Goal: Task Accomplishment & Management: Use online tool/utility

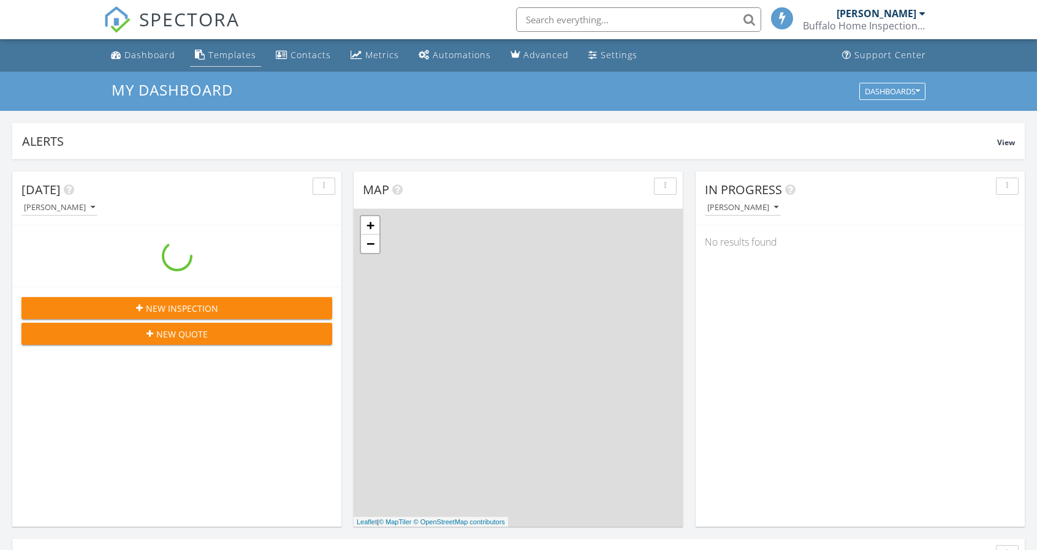
scroll to position [1134, 1055]
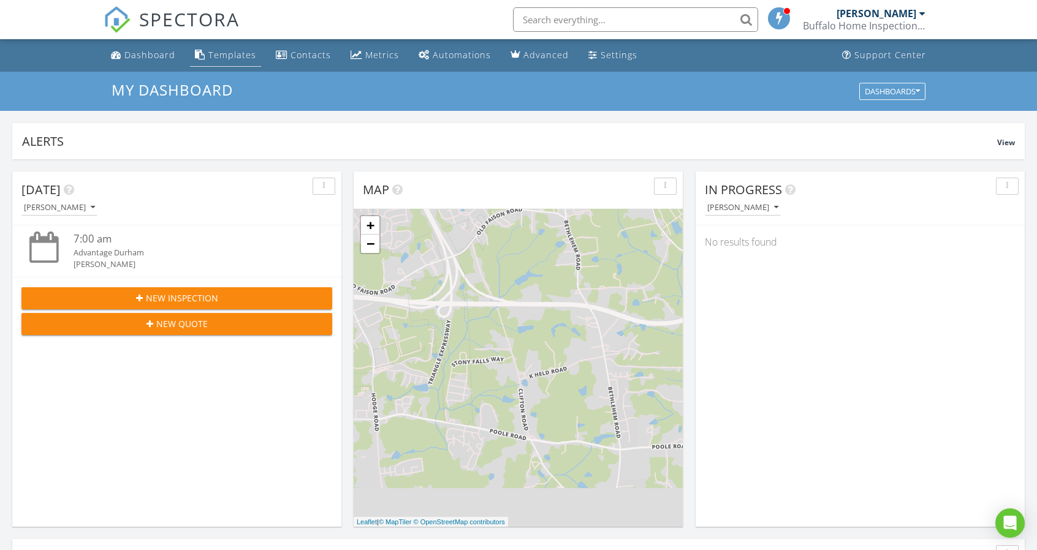
click at [224, 55] on div "Templates" at bounding box center [232, 55] width 48 height 12
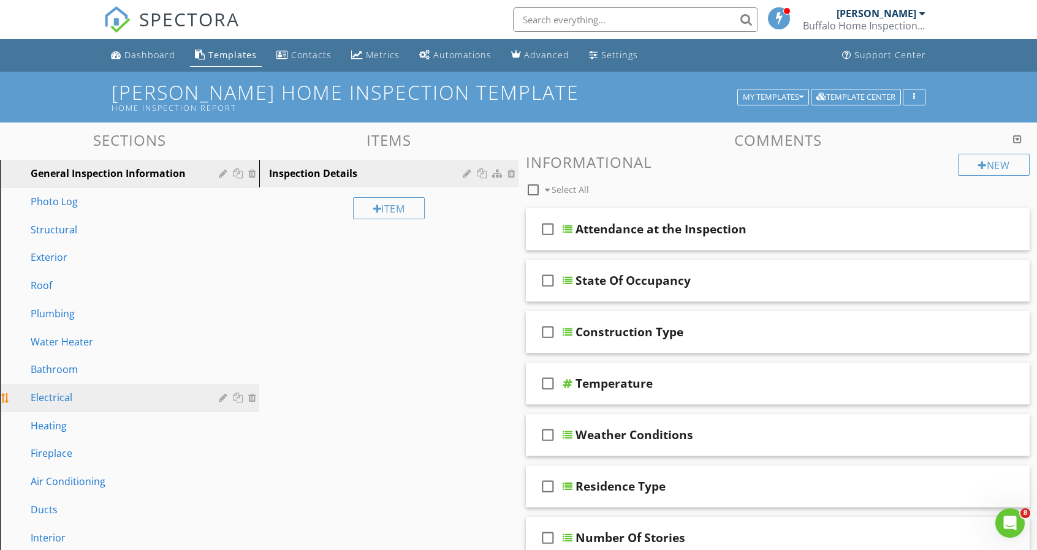
click at [125, 395] on div "Electrical" at bounding box center [116, 397] width 170 height 15
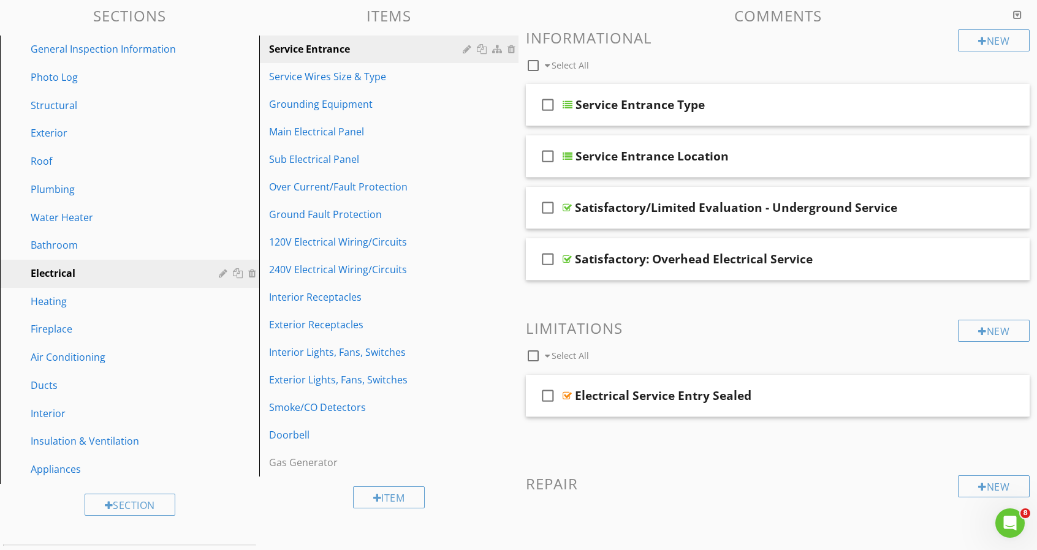
scroll to position [220, 0]
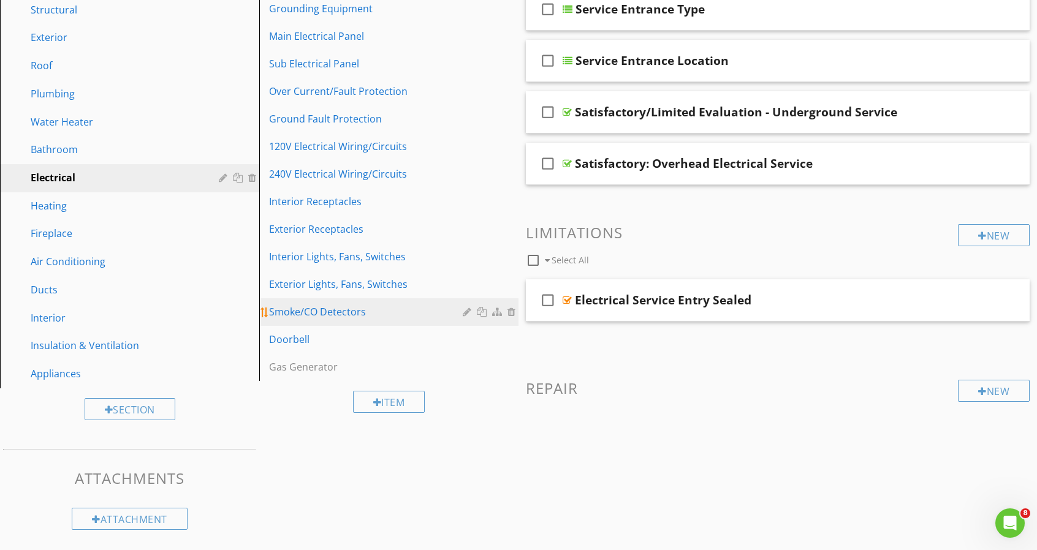
click at [333, 308] on div "Smoke/CO Detectors" at bounding box center [367, 312] width 197 height 15
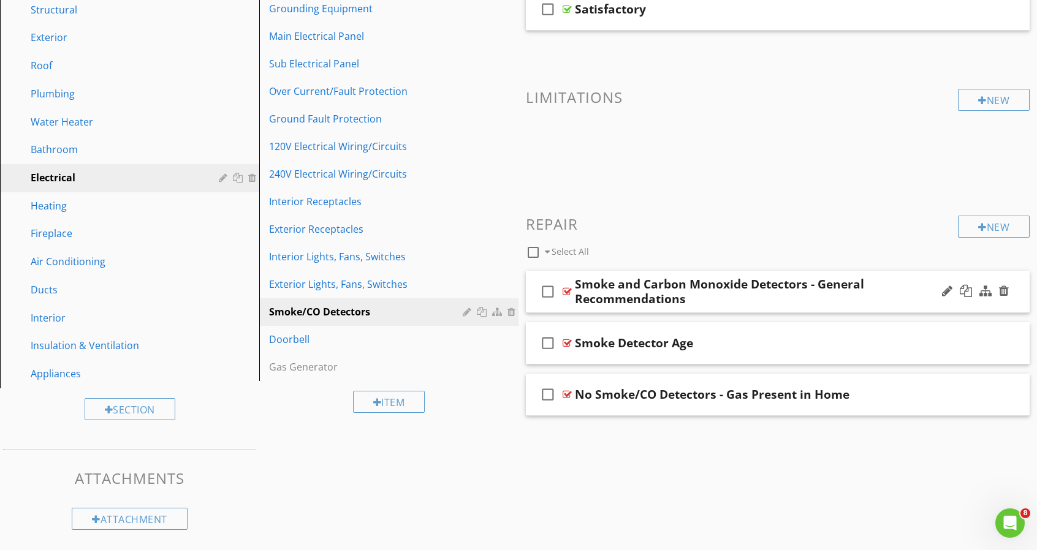
click at [778, 301] on div "Smoke and Carbon Monoxide Detectors - General Recommendations" at bounding box center [755, 291] width 360 height 29
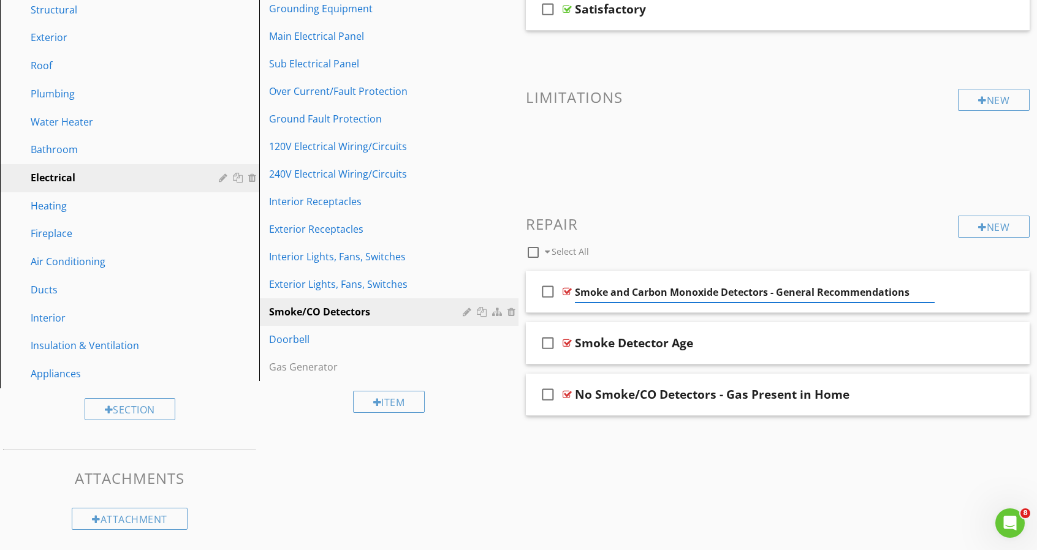
click at [645, 283] on input "Smoke and Carbon Monoxide Detectors - General Recommendations" at bounding box center [755, 292] width 360 height 20
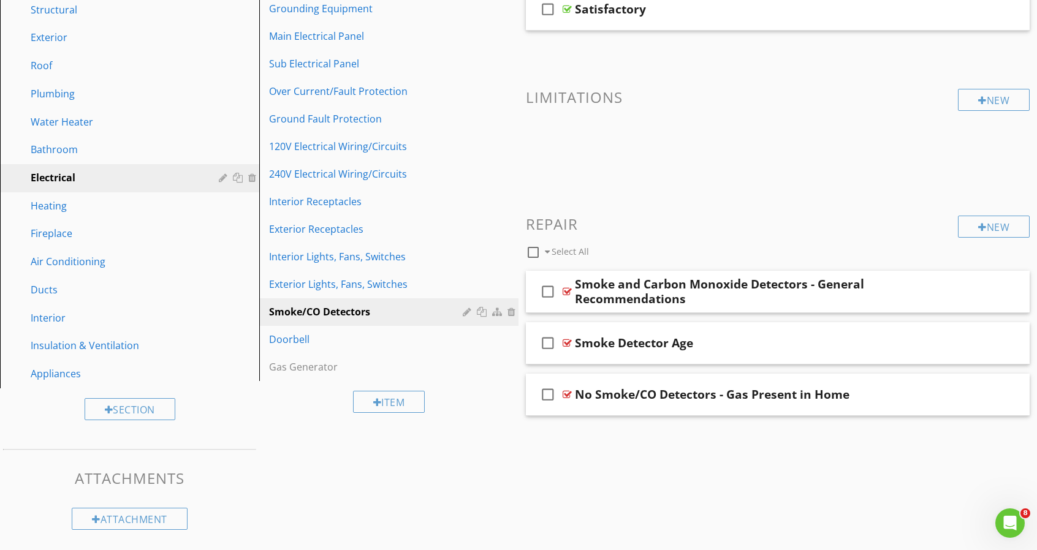
click at [578, 273] on div "check_box_outline_blank Smoke and Carbon Monoxide Detectors - General Recommend…" at bounding box center [778, 292] width 504 height 42
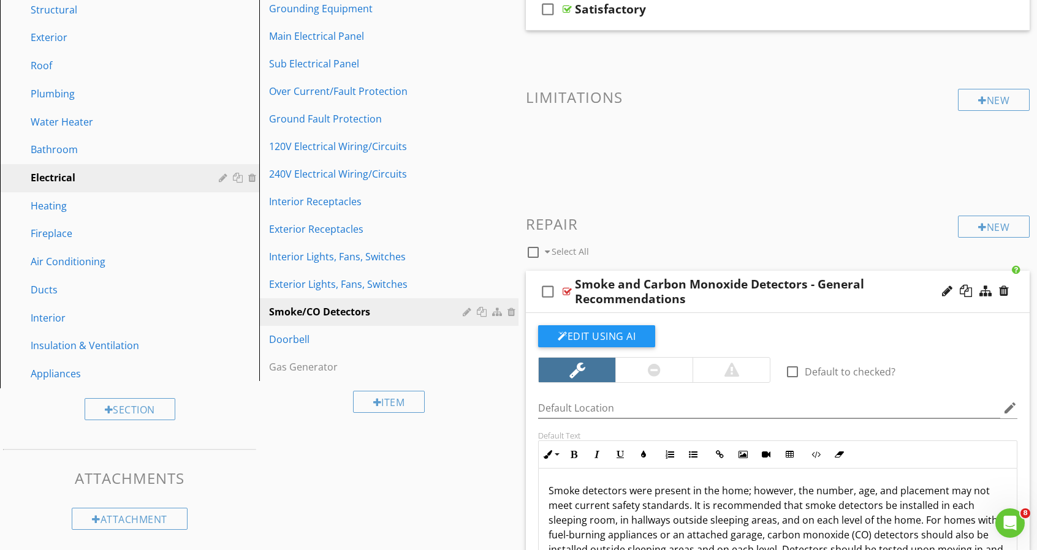
scroll to position [343, 0]
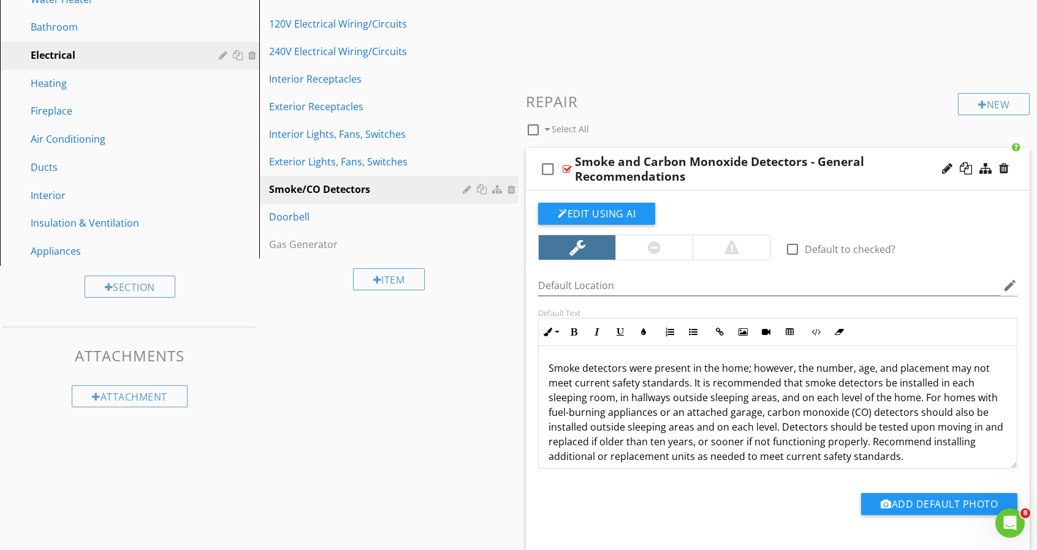
click at [690, 380] on p "Smoke detectors were present in the home; however, the number, age, and placeme…" at bounding box center [777, 412] width 458 height 103
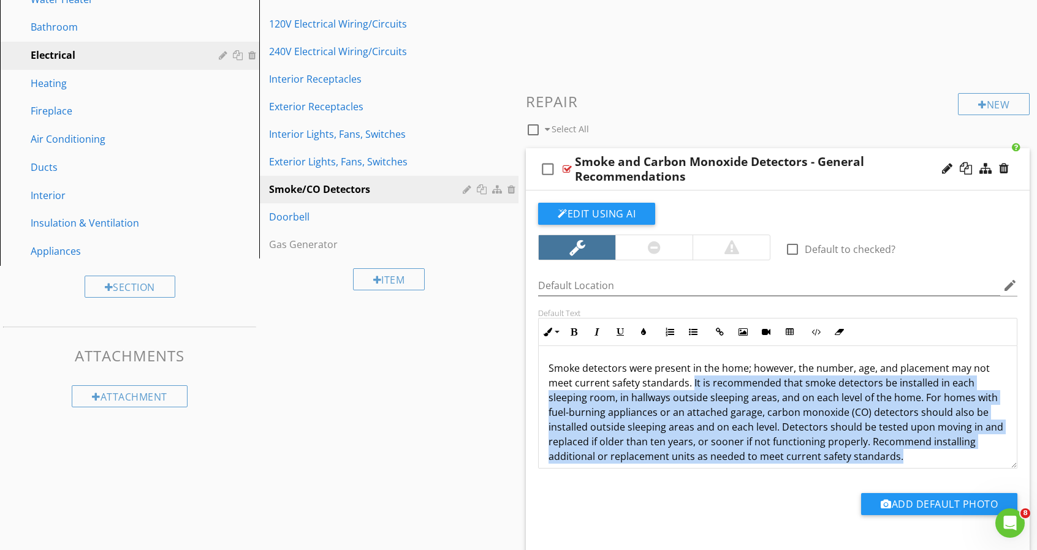
scroll to position [10, 0]
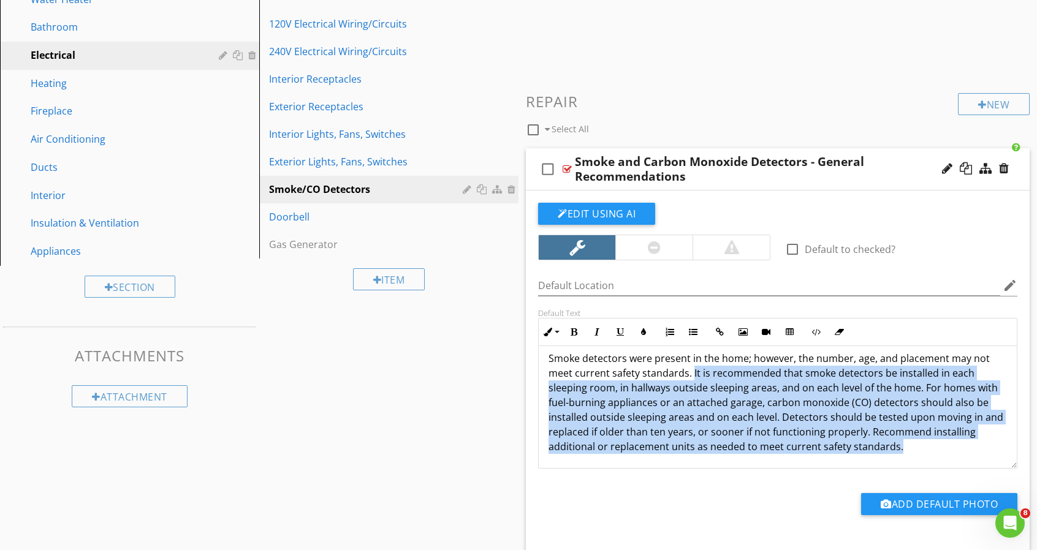
drag, startPoint x: 692, startPoint y: 380, endPoint x: 919, endPoint y: 475, distance: 246.4
click at [934, 493] on div "check_box_outline_blank Default to checked? Default Location edit Default Text …" at bounding box center [778, 370] width 494 height 334
copy p "It is recommended that smoke detectors be installed in each sleeping room, in h…"
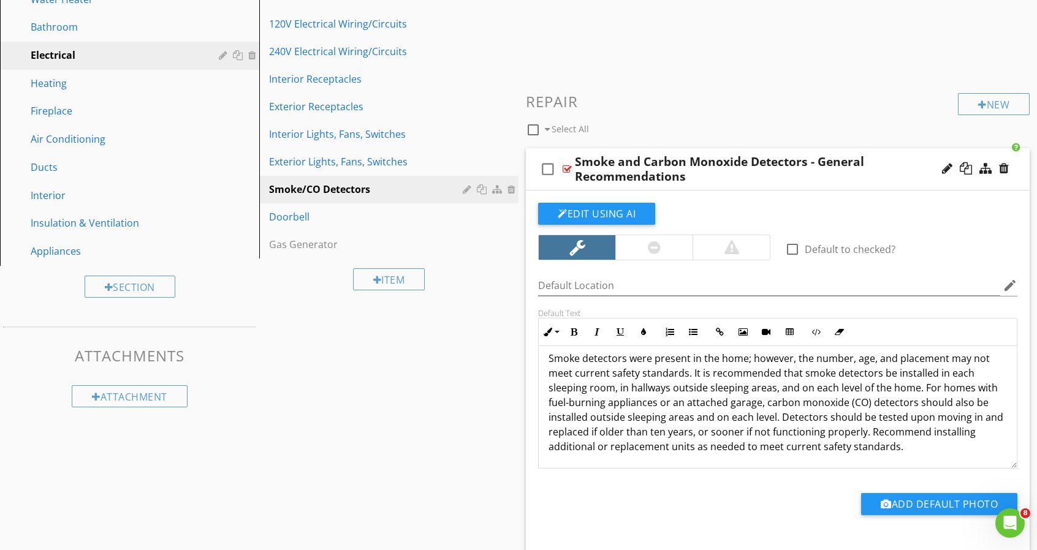
click at [851, 105] on h3 "Repair" at bounding box center [778, 101] width 504 height 17
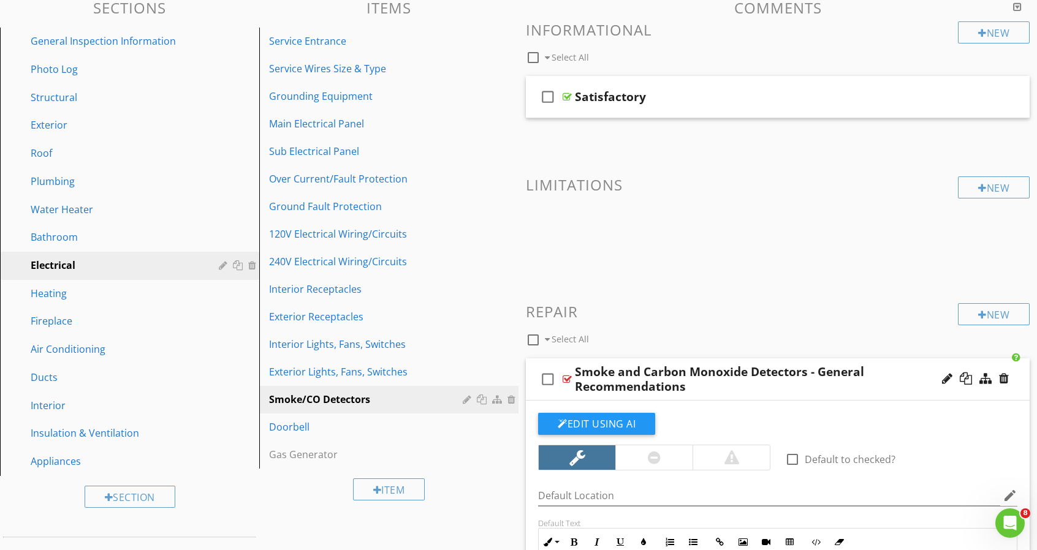
scroll to position [245, 0]
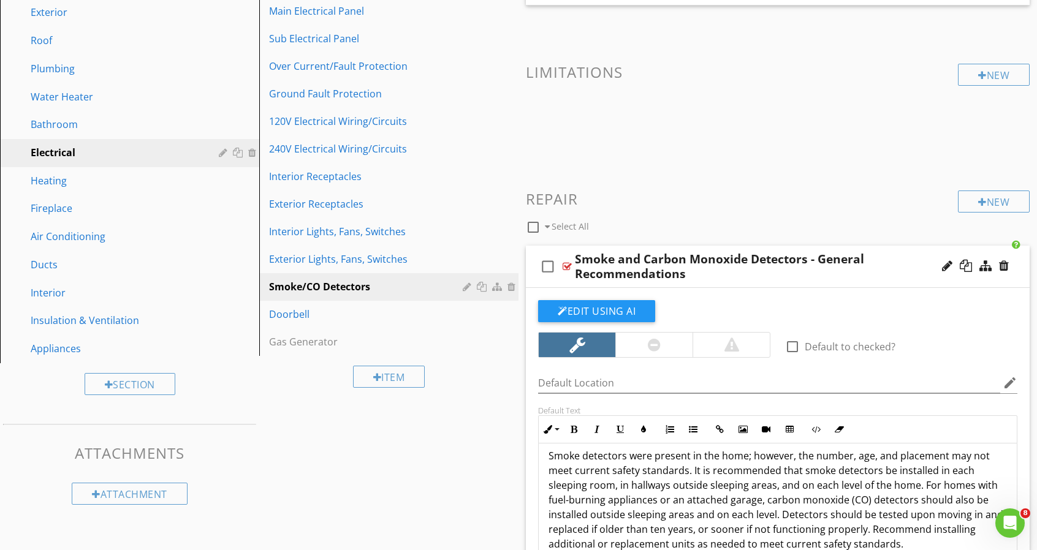
click at [802, 248] on div "check_box_outline_blank Smoke and Carbon Monoxide Detectors - General Recommend…" at bounding box center [778, 267] width 504 height 42
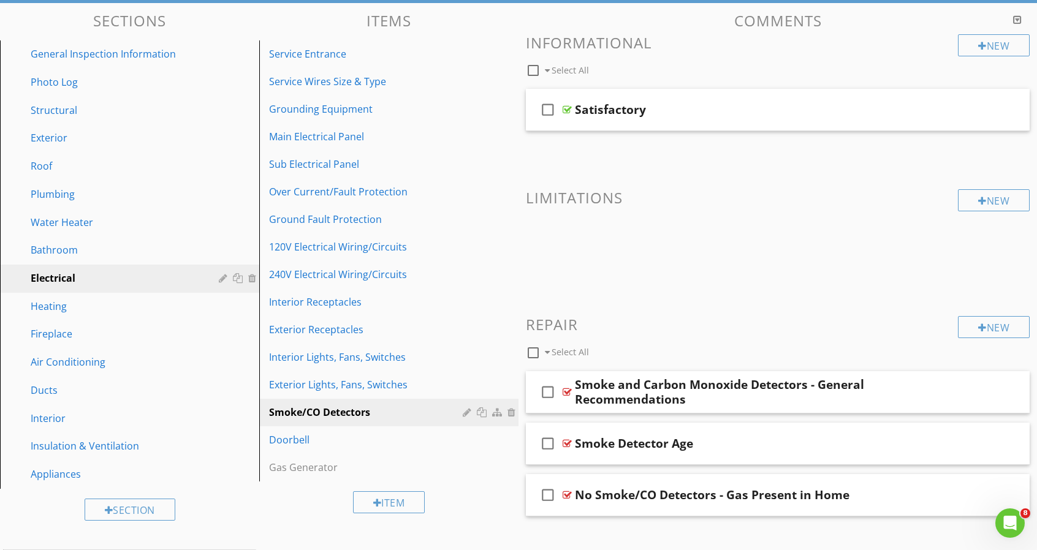
scroll to position [0, 0]
